Goal: Check status: Check status

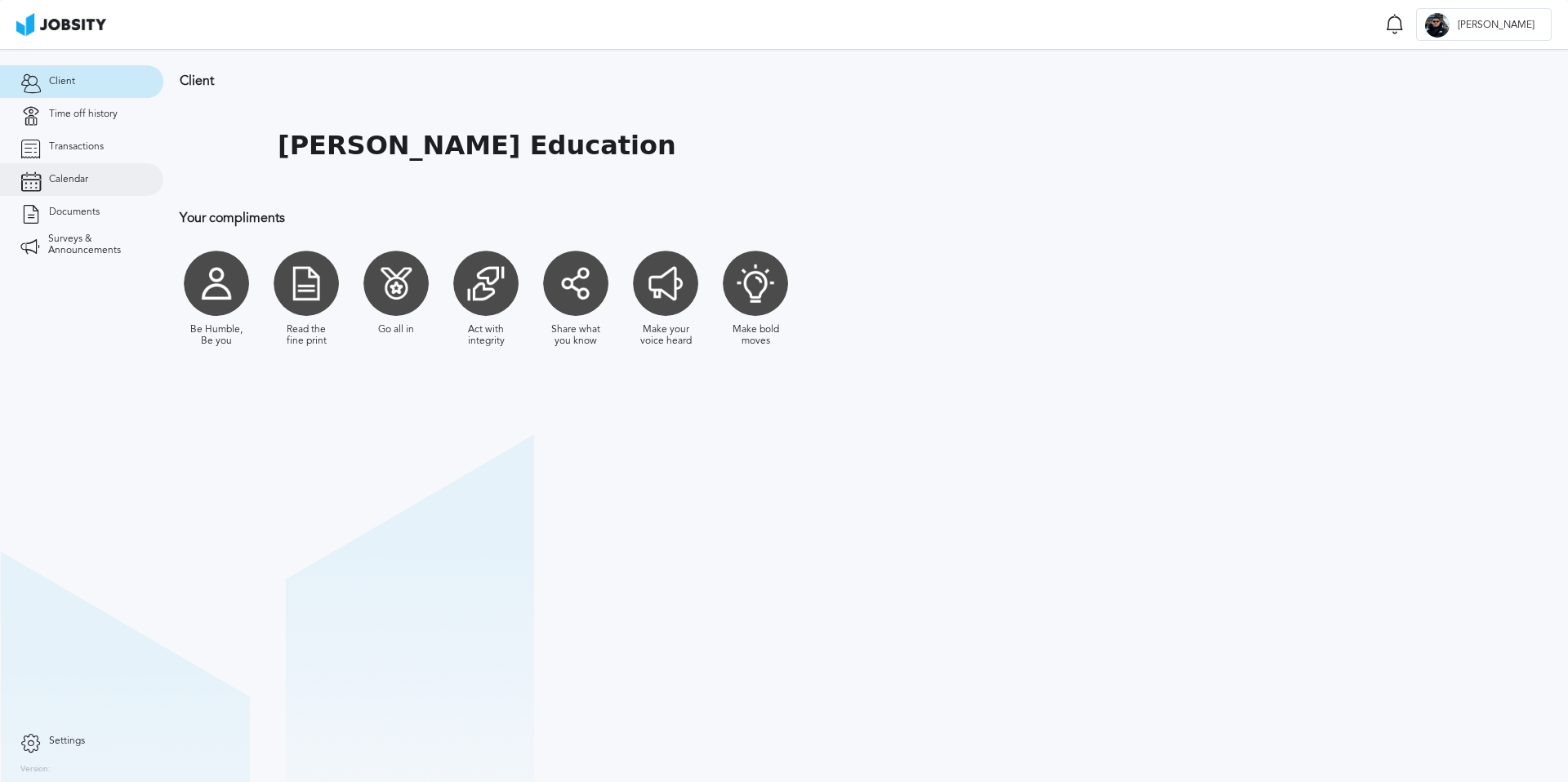
click at [72, 177] on span "Calendar" at bounding box center [68, 180] width 39 height 11
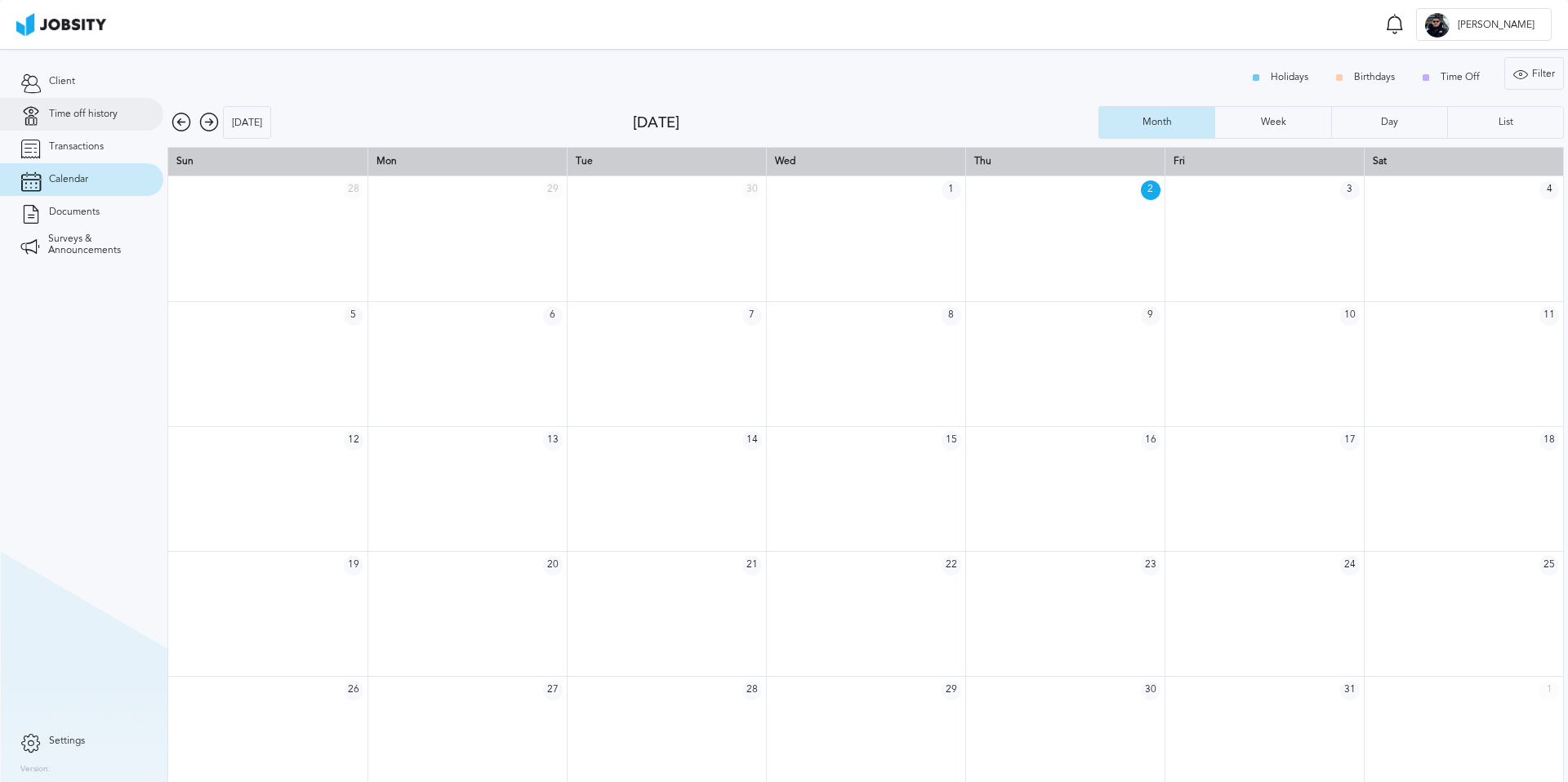
click at [92, 116] on span "Time off history" at bounding box center [82, 114] width 68 height 11
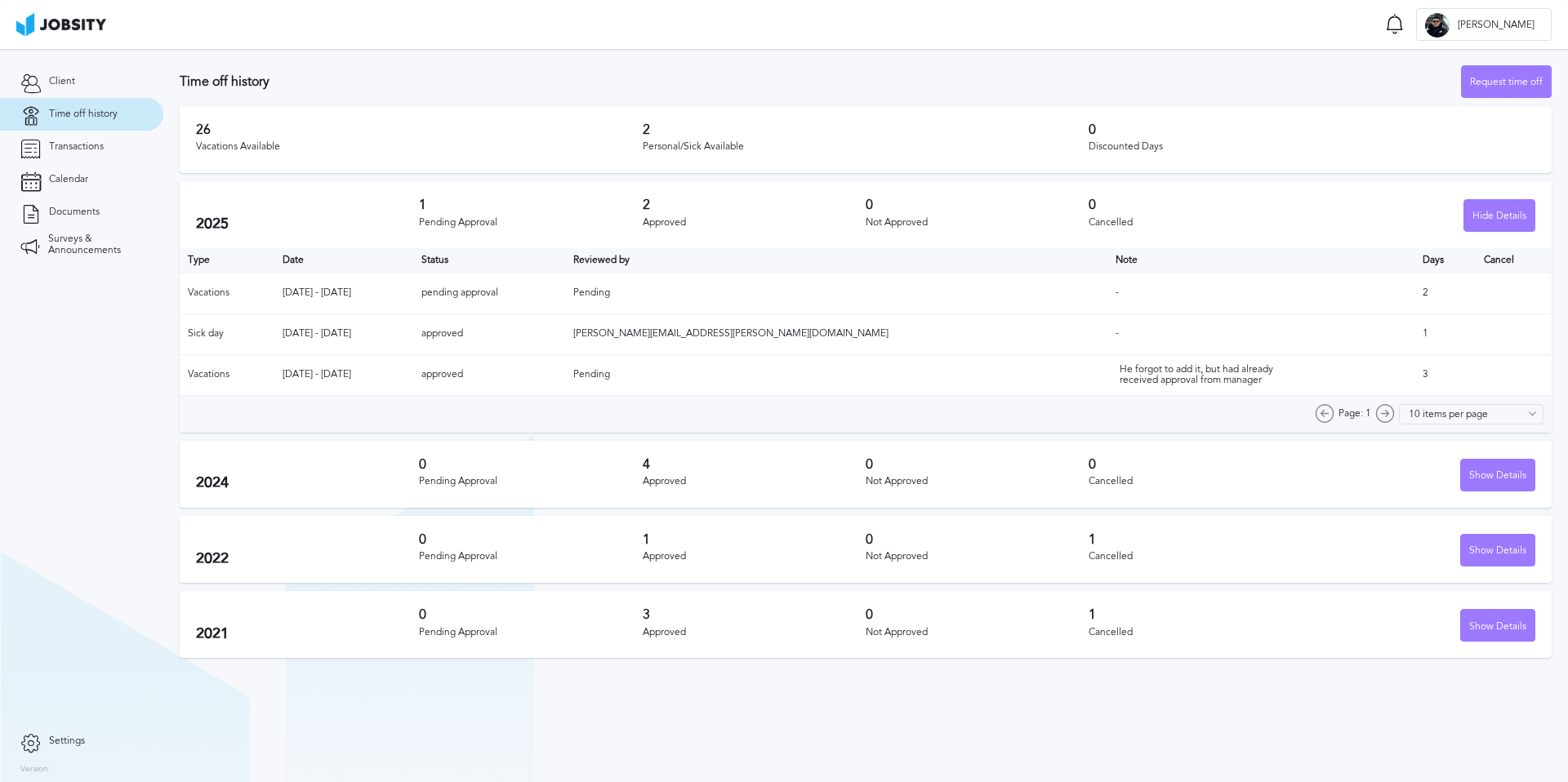
click at [653, 125] on h3 "2" at bounding box center [865, 130] width 447 height 15
click at [210, 130] on h3 "26" at bounding box center [419, 130] width 447 height 15
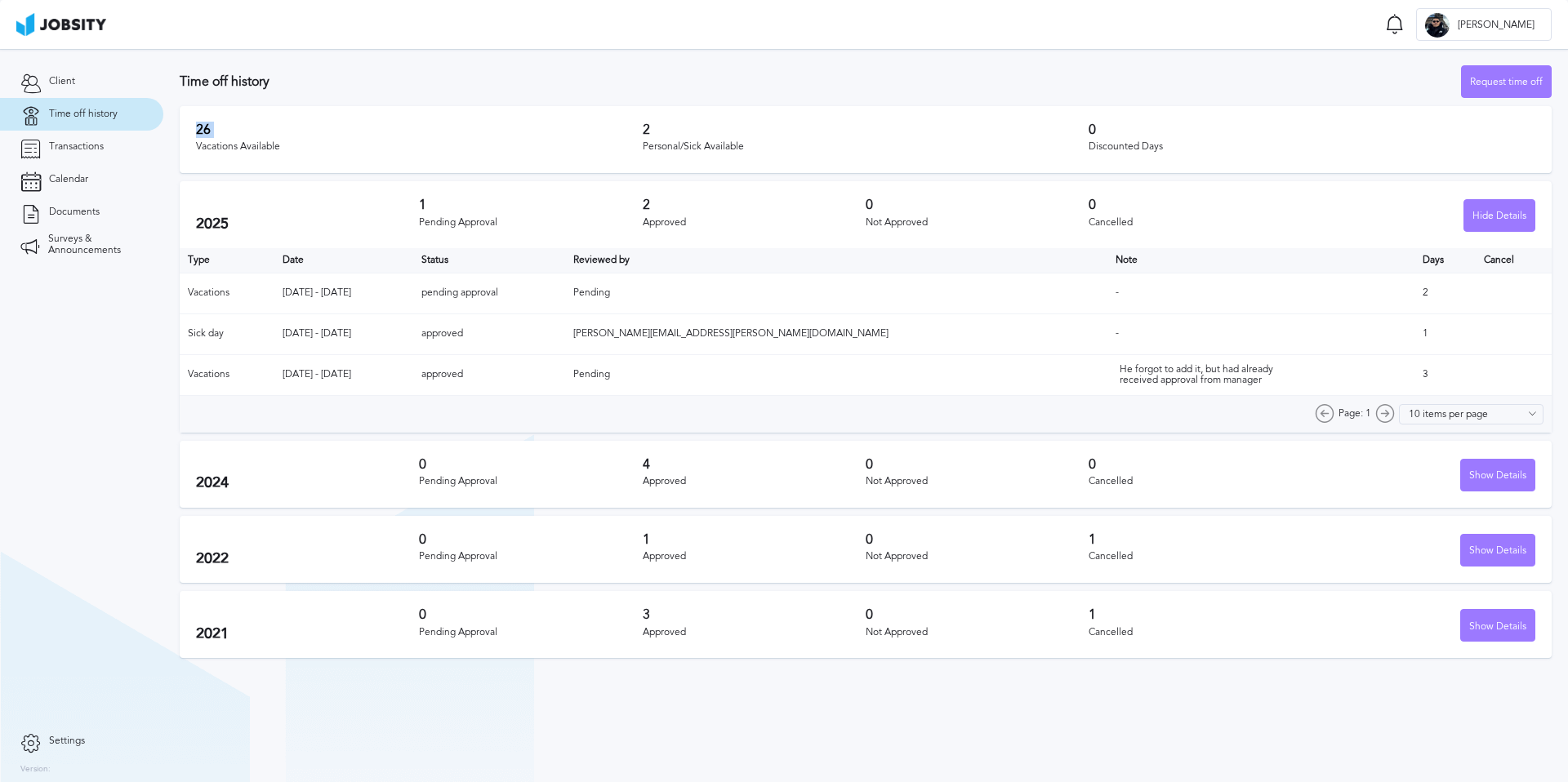
click at [210, 130] on h3 "26" at bounding box center [419, 130] width 447 height 15
click at [1414, 284] on td "2" at bounding box center [1444, 293] width 61 height 41
click at [372, 289] on td "[DATE] - [DATE]" at bounding box center [344, 293] width 139 height 41
click at [738, 283] on td "Pending" at bounding box center [836, 293] width 542 height 41
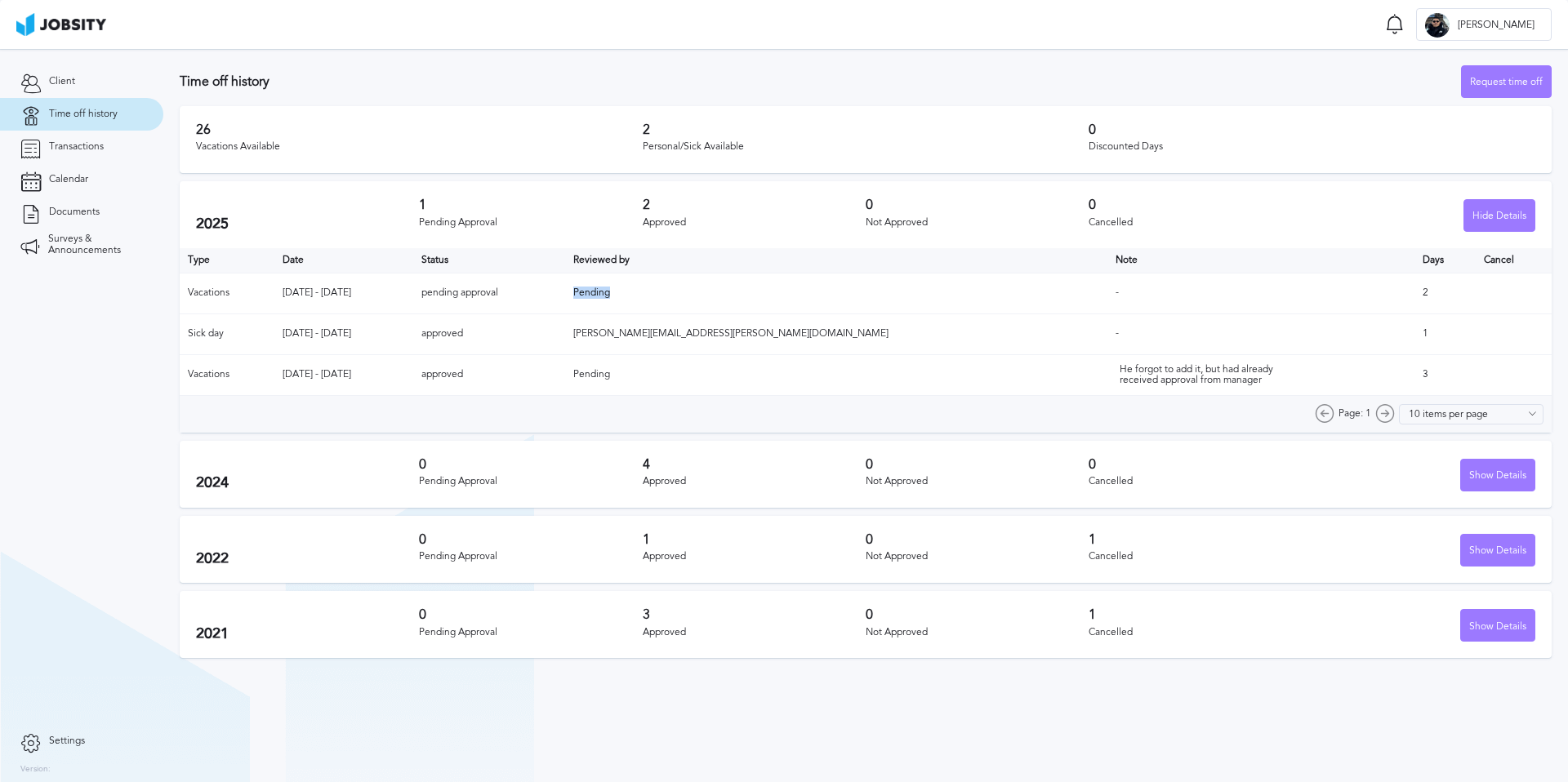
click at [738, 283] on td "Pending" at bounding box center [836, 293] width 542 height 41
click at [540, 288] on td "pending approval" at bounding box center [489, 293] width 152 height 41
click at [374, 286] on td "[DATE] - [DATE]" at bounding box center [344, 293] width 139 height 41
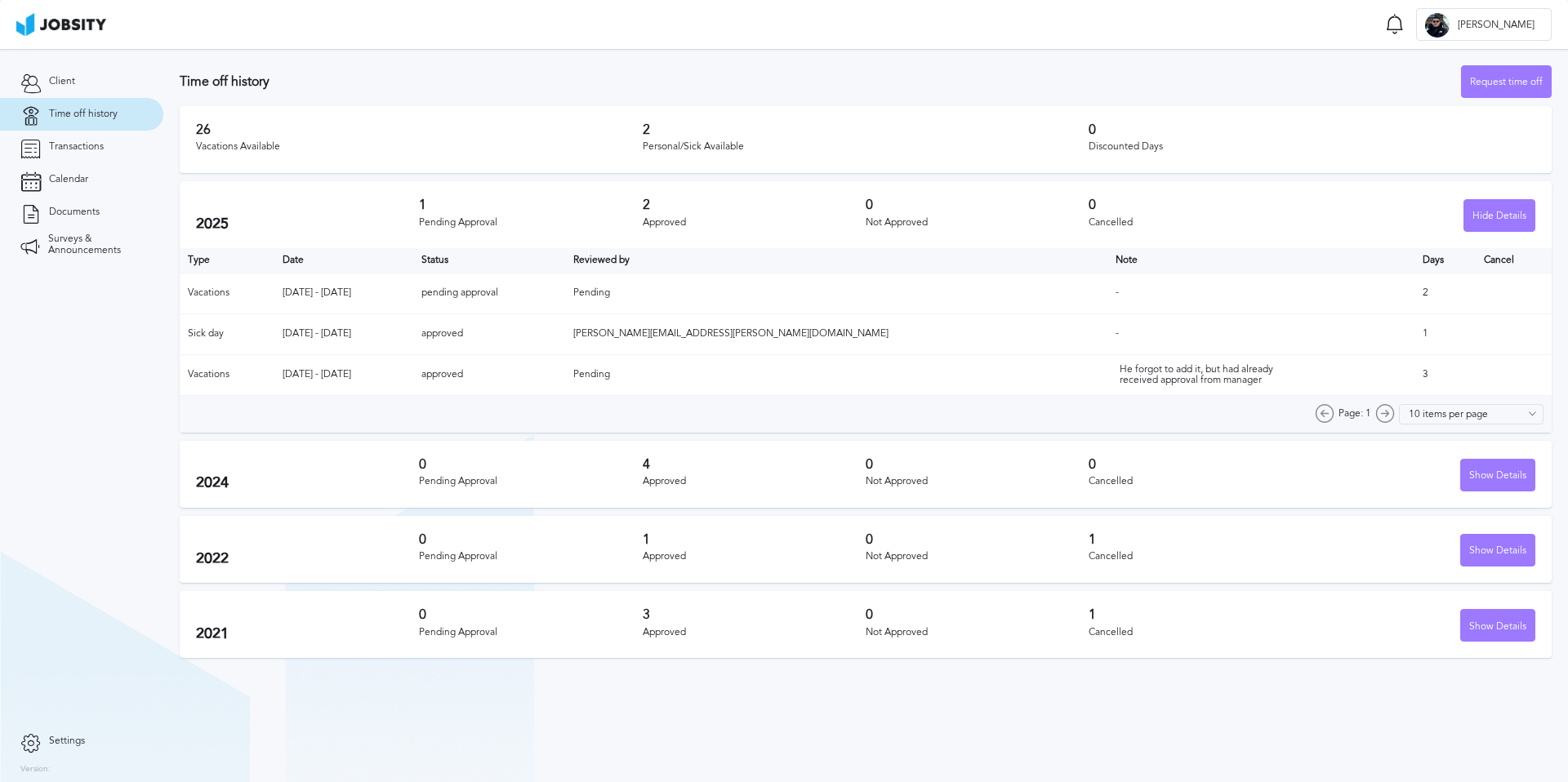
click at [208, 130] on h3 "26" at bounding box center [419, 130] width 447 height 15
click at [297, 523] on div "2022 0 Pending Approval 1 Approved 0 Not Approved 1 Cancelled Show Details" at bounding box center [865, 550] width 1372 height 67
click at [304, 551] on h2 "2022" at bounding box center [307, 559] width 223 height 17
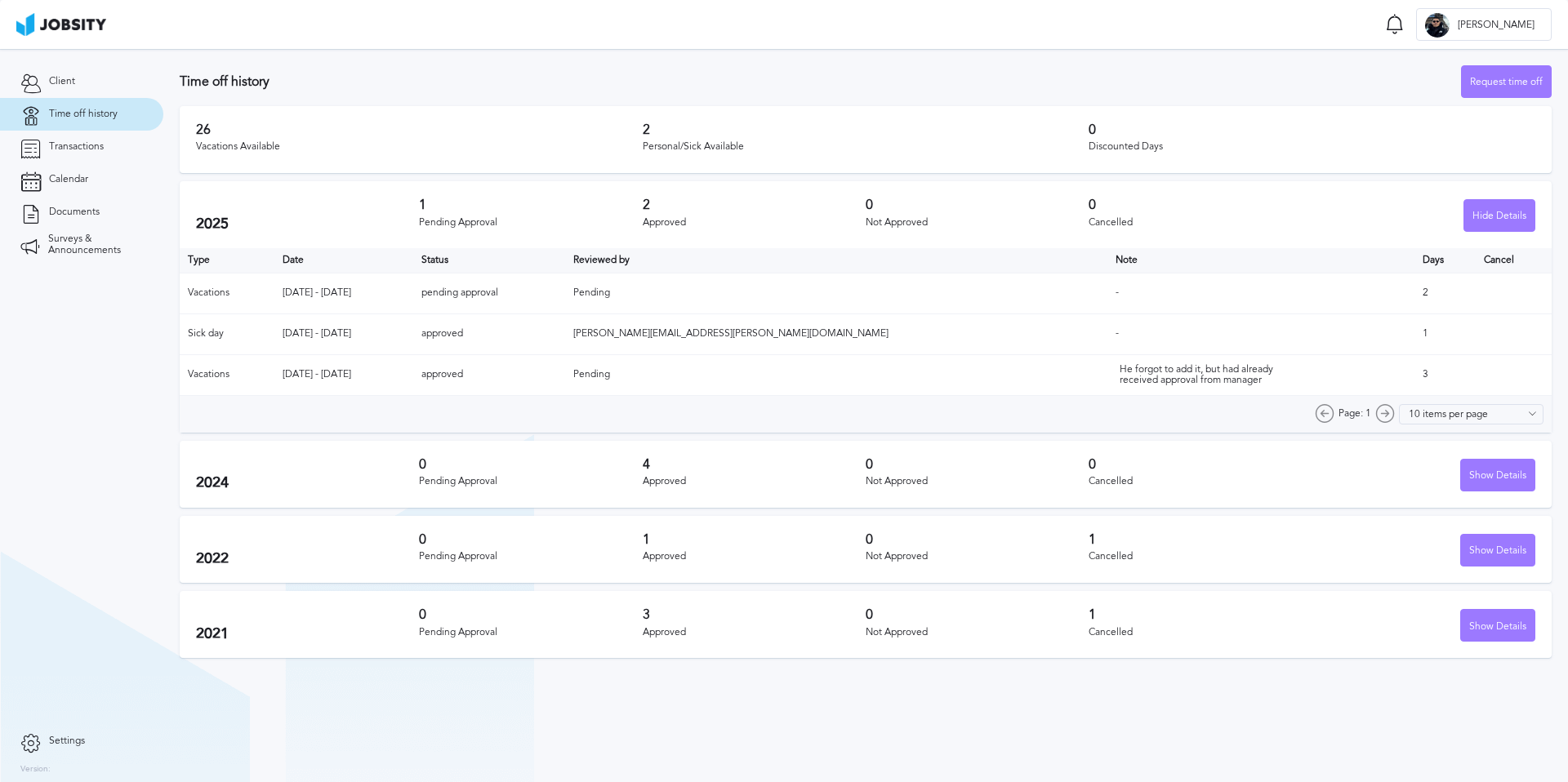
click at [304, 551] on h2 "2022" at bounding box center [307, 559] width 223 height 17
click at [295, 566] on h2 "2022" at bounding box center [307, 559] width 223 height 17
click at [295, 219] on h2 "2025" at bounding box center [307, 224] width 223 height 17
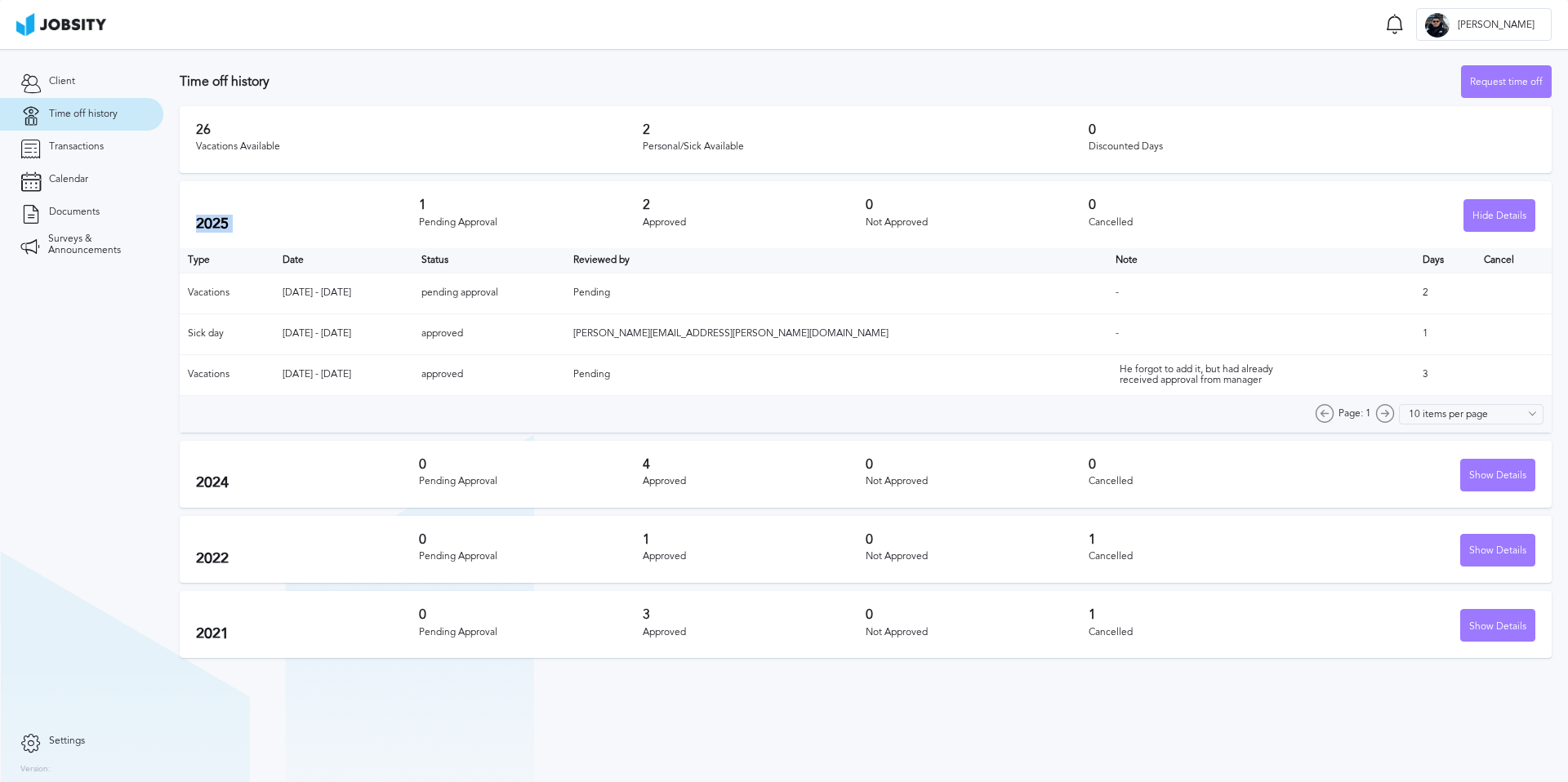
click at [295, 219] on h2 "2025" at bounding box center [307, 224] width 223 height 17
